Goal: Find specific page/section: Find specific page/section

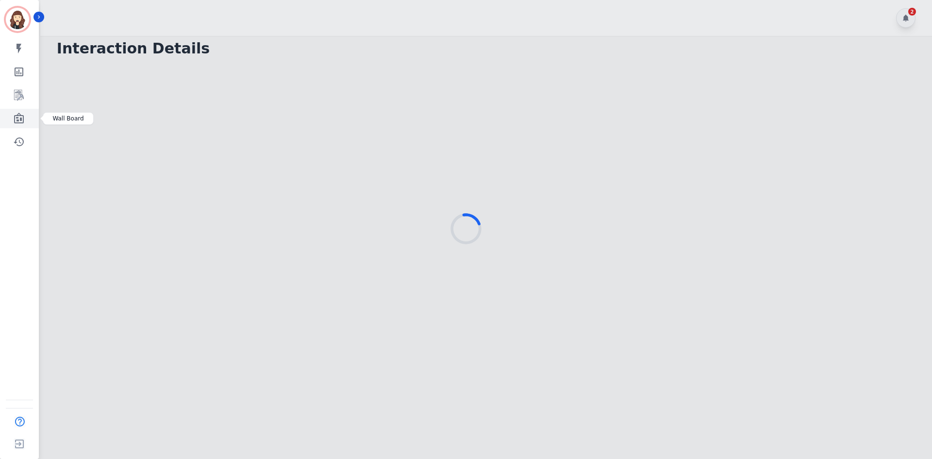
click at [10, 118] on link "Sidebar" at bounding box center [19, 118] width 37 height 19
